Goal: Check status

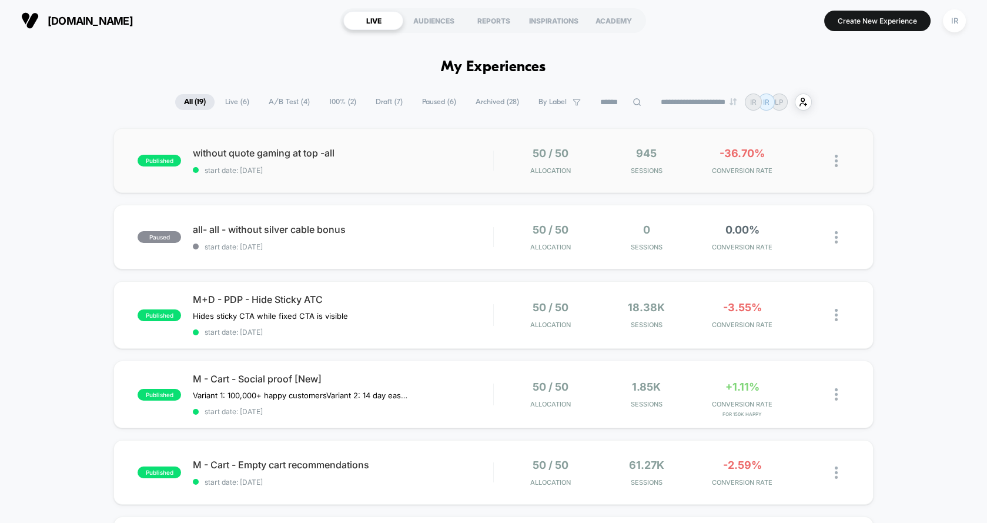
click at [515, 169] on div "50 / 50 Allocation" at bounding box center [551, 161] width 90 height 28
